Goal: Find specific page/section: Find specific page/section

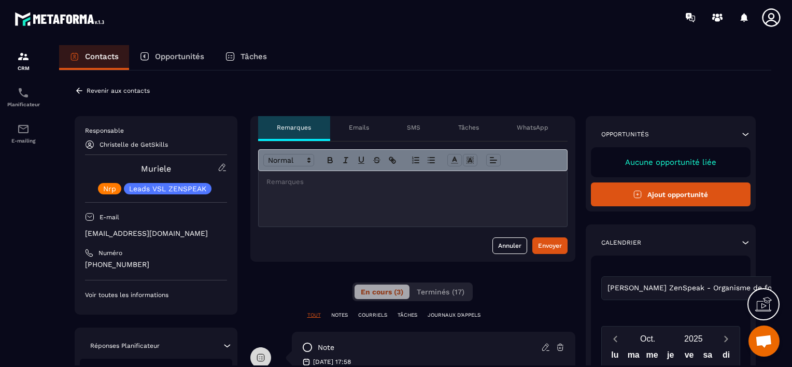
click at [106, 89] on p "Revenir aux contacts" at bounding box center [118, 90] width 63 height 7
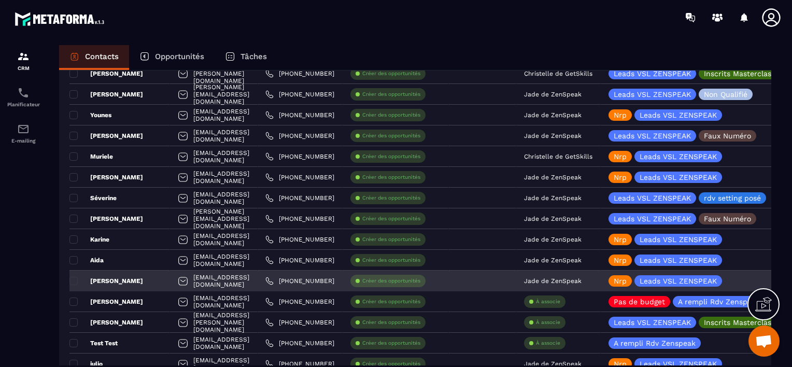
scroll to position [1606, 0]
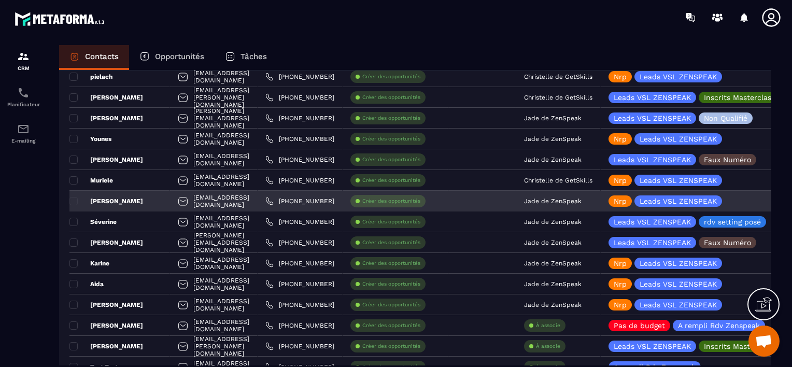
click at [581, 202] on p "Jade de ZenSpeak" at bounding box center [553, 200] width 58 height 7
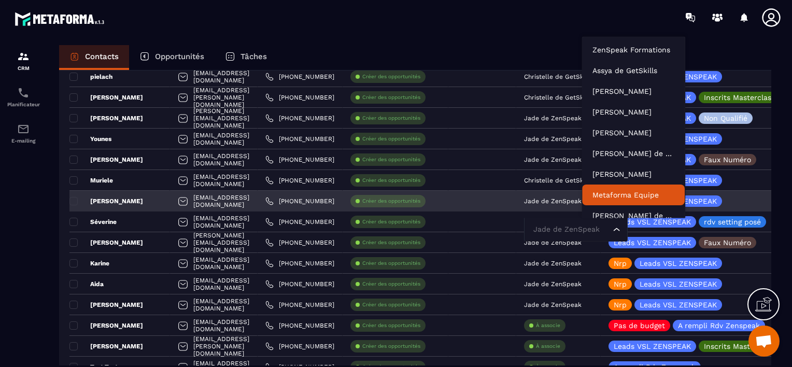
scroll to position [8, 0]
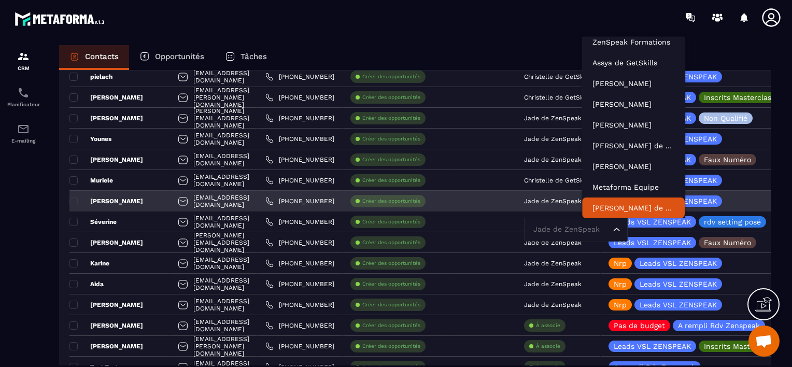
click at [595, 232] on input "Search for option" at bounding box center [571, 229] width 80 height 11
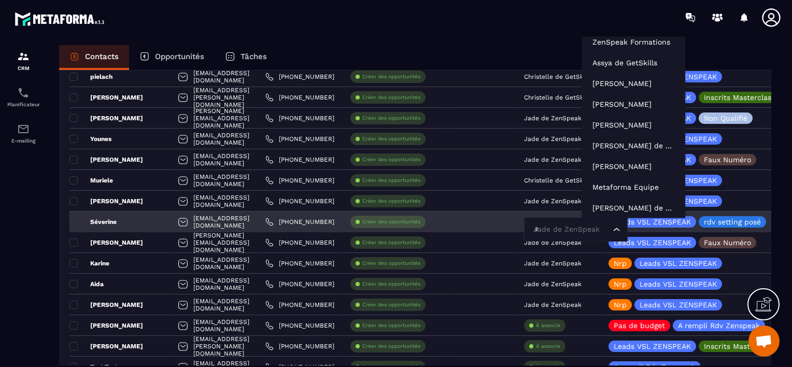
type input "**"
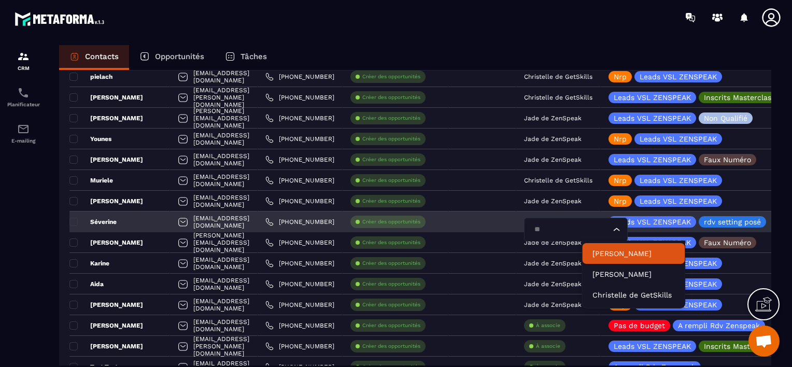
scroll to position [0, 0]
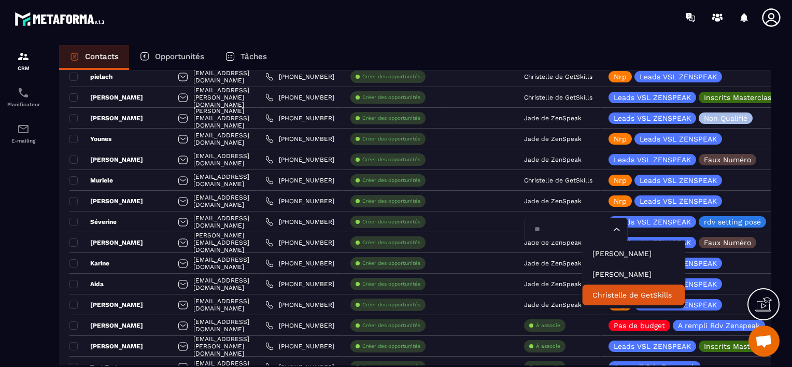
click at [611, 292] on p "Christelle de GetSkills" at bounding box center [633, 295] width 82 height 10
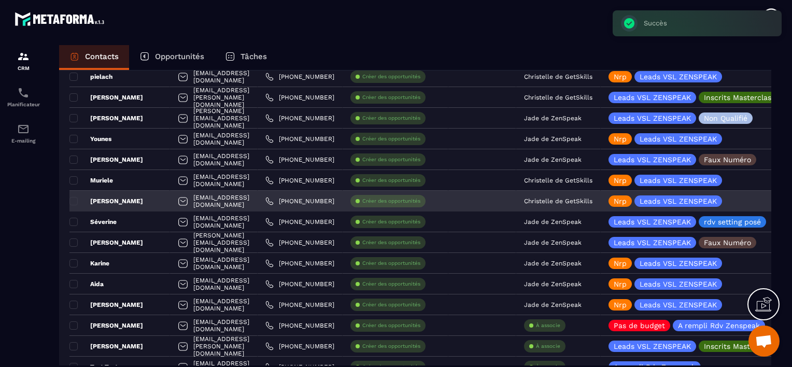
click at [131, 199] on div "[PERSON_NAME]" at bounding box center [119, 201] width 101 height 21
